Goal: Task Accomplishment & Management: Complete application form

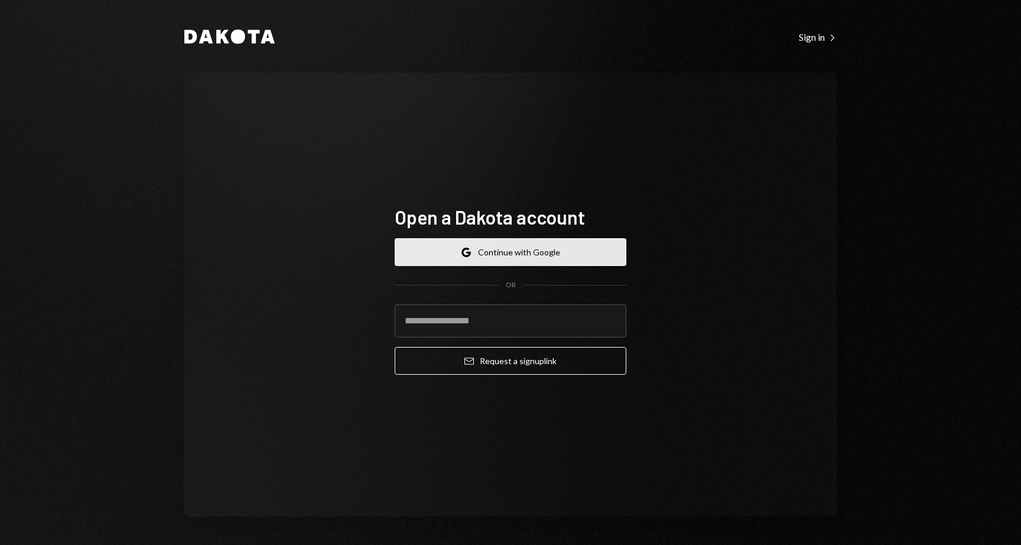
click at [495, 251] on button "Google Continue with Google" at bounding box center [511, 252] width 232 height 28
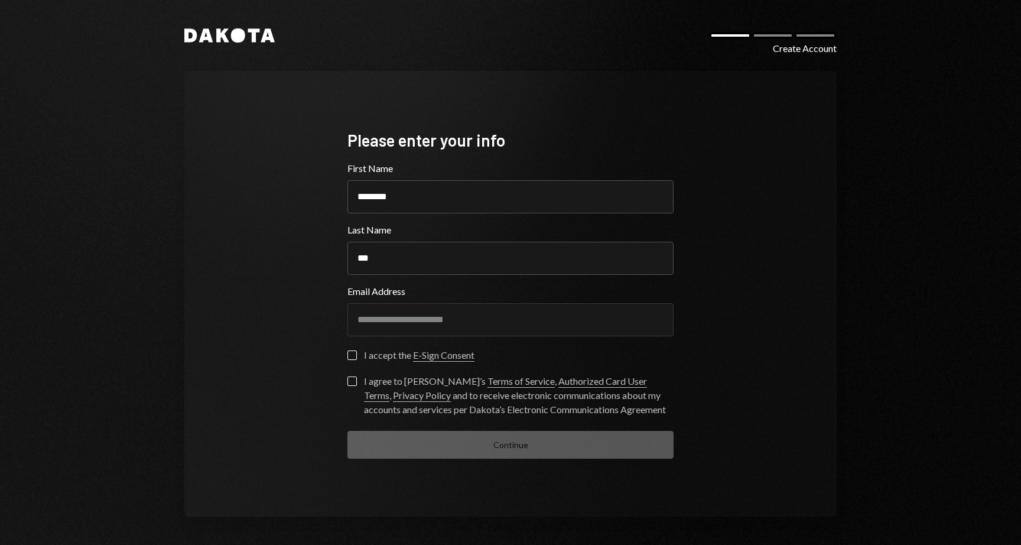
click at [374, 356] on div "I accept the E-Sign Consent" at bounding box center [419, 355] width 110 height 14
click at [357, 356] on button "I accept the E-Sign Consent" at bounding box center [351, 354] width 9 height 9
click at [350, 380] on button "I agree to Dakota’s Terms of Service , Authorized Card User Terms , Privacy Pol…" at bounding box center [351, 380] width 9 height 9
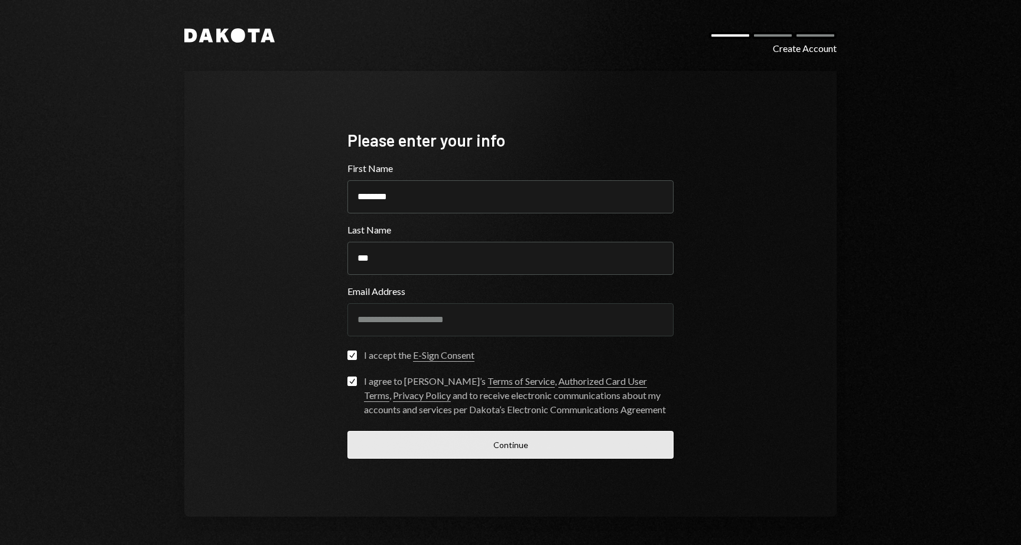
click at [402, 451] on button "Continue" at bounding box center [510, 445] width 326 height 28
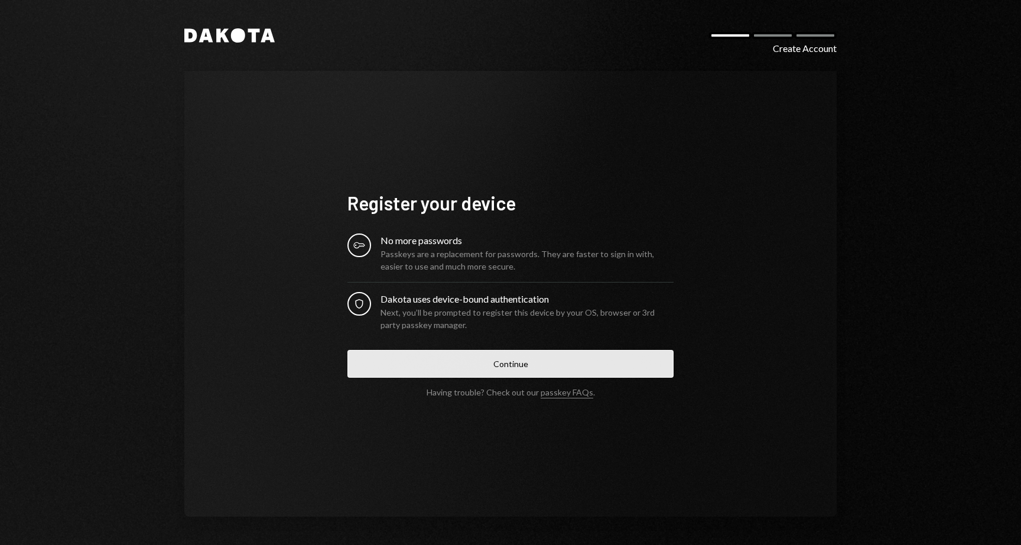
click at [464, 360] on button "Continue" at bounding box center [510, 364] width 326 height 28
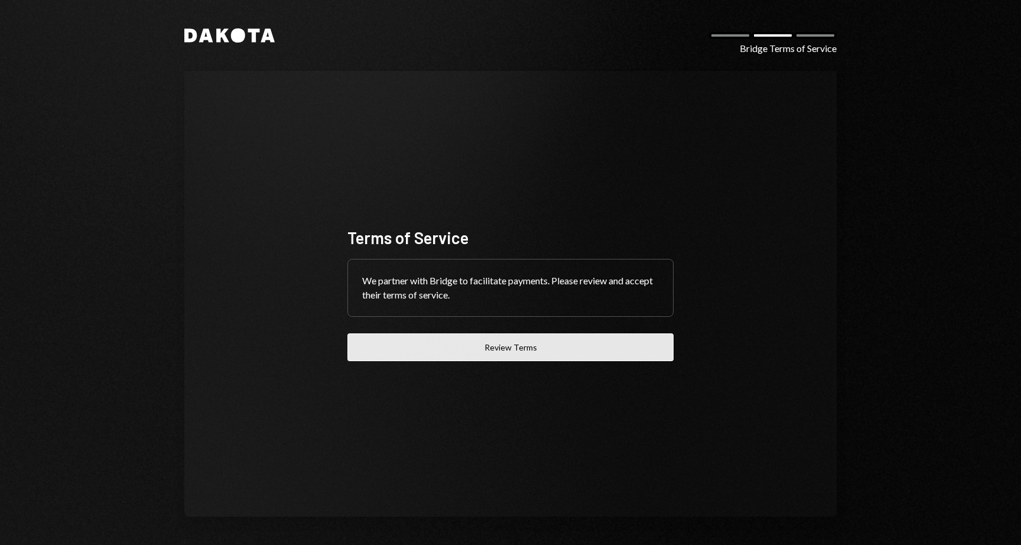
click at [535, 344] on button "Review Terms" at bounding box center [510, 347] width 326 height 28
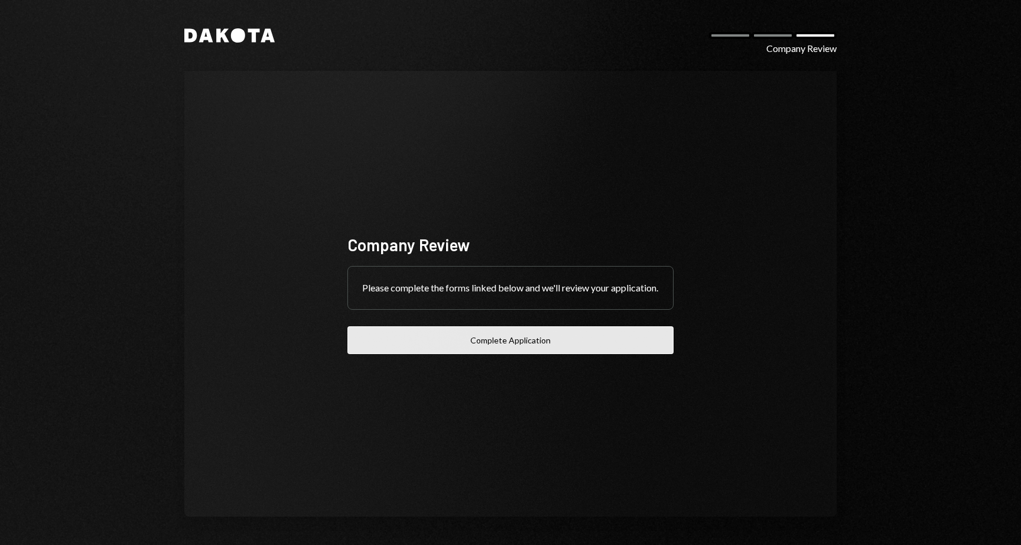
click at [523, 340] on button "Complete Application" at bounding box center [510, 340] width 326 height 28
